Goal: Ask a question: Seek information or help from site administrators or community

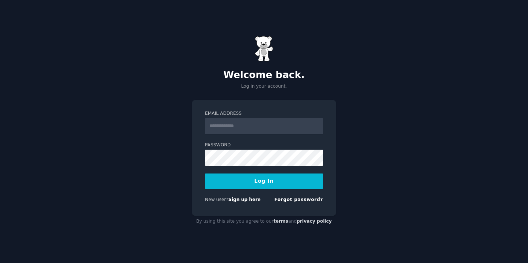
click at [259, 128] on input "Email Address" at bounding box center [264, 126] width 118 height 16
type input "**********"
click at [205, 173] on button "Log In" at bounding box center [264, 180] width 118 height 15
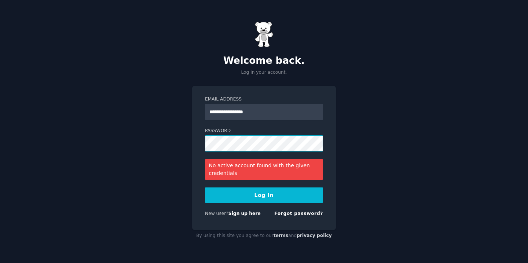
click at [205, 187] on button "Log In" at bounding box center [264, 194] width 118 height 15
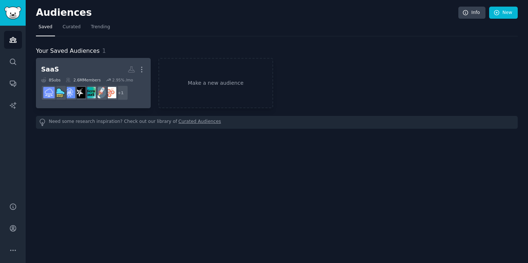
click at [86, 63] on h2 "SaaS More" at bounding box center [93, 69] width 104 height 13
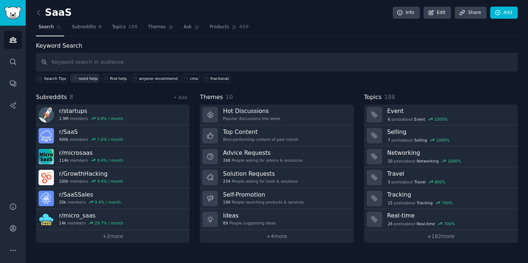
click at [85, 77] on div "need help" at bounding box center [87, 78] width 19 height 5
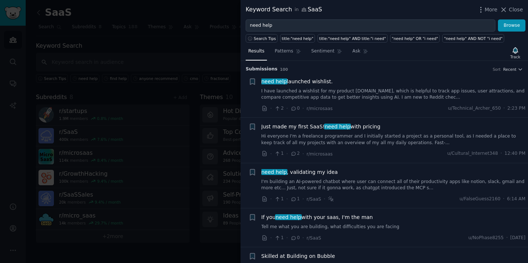
click at [340, 78] on div "need help launched wishlist." at bounding box center [393, 82] width 264 height 8
click at [325, 81] on span "need help launched wishlist." at bounding box center [296, 82] width 71 height 8
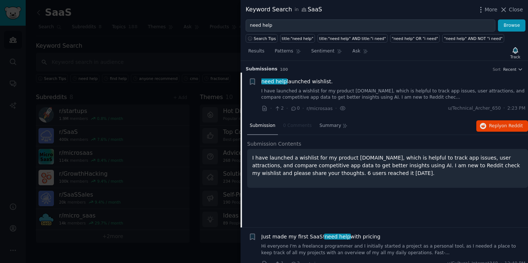
scroll to position [12, 0]
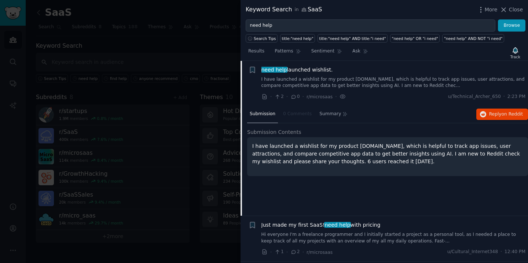
click at [376, 71] on div "need help launched wishlist." at bounding box center [393, 70] width 264 height 8
click at [315, 69] on span "need help launched wishlist." at bounding box center [296, 70] width 71 height 8
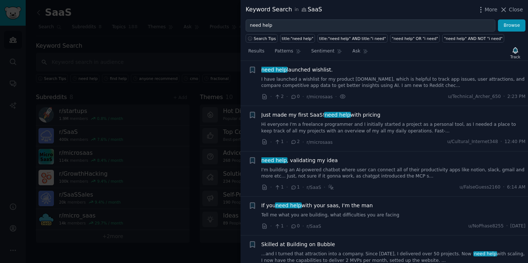
click at [357, 112] on span "Just made my first SaaS! need help with pricing" at bounding box center [320, 115] width 119 height 8
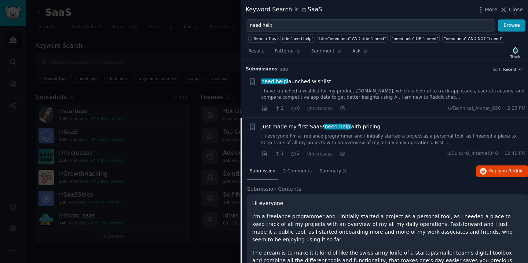
click at [377, 129] on div "Just made my first SaaS! need help with pricing" at bounding box center [393, 127] width 264 height 8
click at [364, 127] on span "Just made my first SaaS! need help with pricing" at bounding box center [320, 127] width 119 height 8
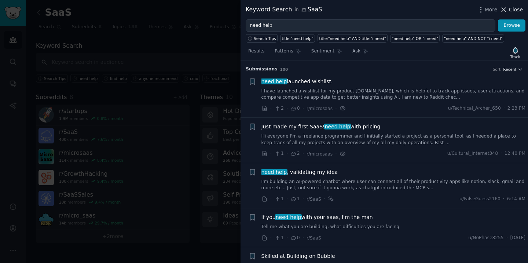
click at [511, 12] on span "Close" at bounding box center [515, 10] width 14 height 8
